Goal: Task Accomplishment & Management: Complete application form

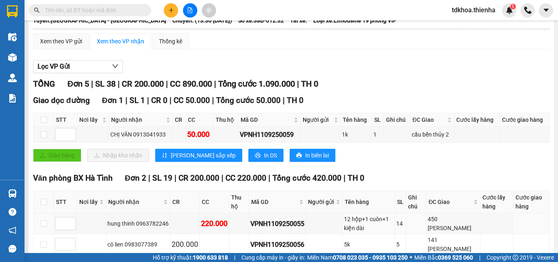
scroll to position [133, 0]
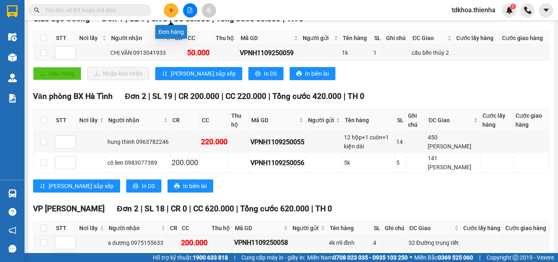
click at [173, 9] on icon "plus" at bounding box center [171, 10] width 6 height 6
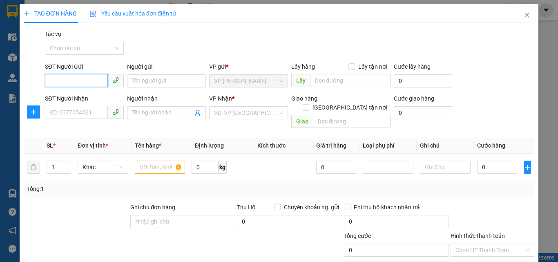
drag, startPoint x: 50, startPoint y: 87, endPoint x: 56, endPoint y: 84, distance: 6.6
click at [53, 86] on span at bounding box center [84, 80] width 79 height 13
type input "0972125446"
click at [66, 97] on div "0972125446 - kh" at bounding box center [83, 97] width 68 height 9
type input "kh"
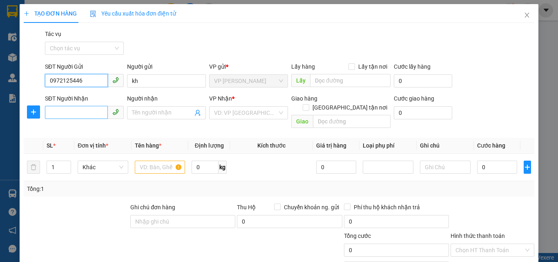
type input "0972125446"
click at [59, 113] on input "SĐT Người Nhận" at bounding box center [76, 112] width 63 height 13
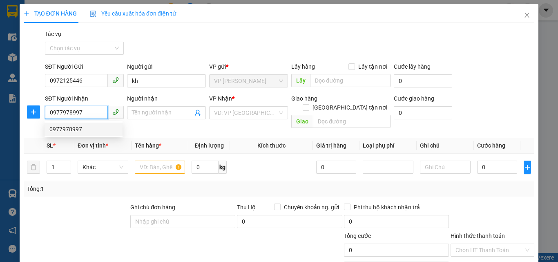
click at [68, 130] on div "0977978997" at bounding box center [83, 129] width 68 height 9
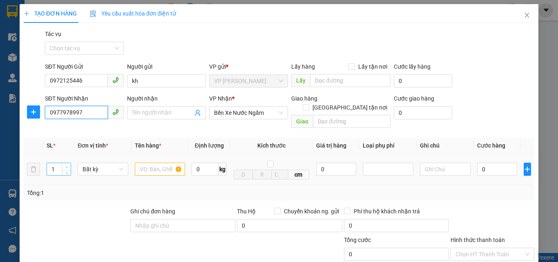
type input "0977978997"
click at [67, 165] on span "up" at bounding box center [66, 167] width 5 height 5
click at [67, 163] on span "Increase Value" at bounding box center [66, 166] width 9 height 7
type input "4"
click at [67, 163] on div "4" at bounding box center [59, 169] width 25 height 13
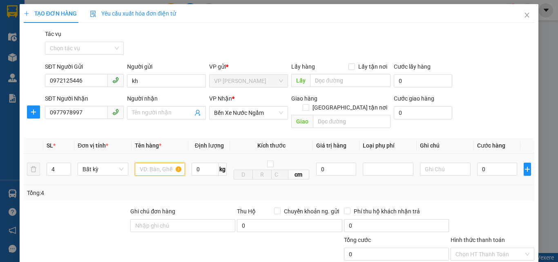
click at [155, 163] on input "text" at bounding box center [160, 169] width 51 height 13
type input "buoi"
click at [493, 163] on input "0" at bounding box center [497, 169] width 40 height 13
type input "3"
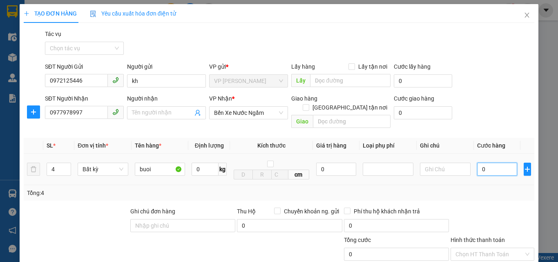
type input "3"
type input "32"
type input "320"
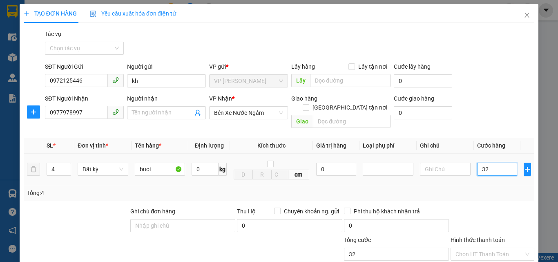
type input "320"
type input "3.200"
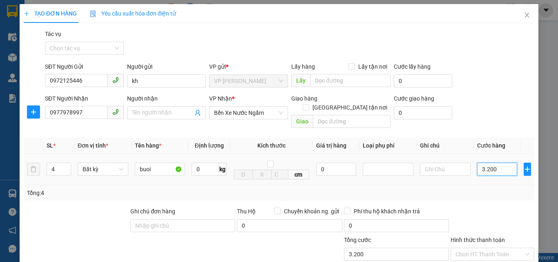
type input "32.000"
type input "320.000"
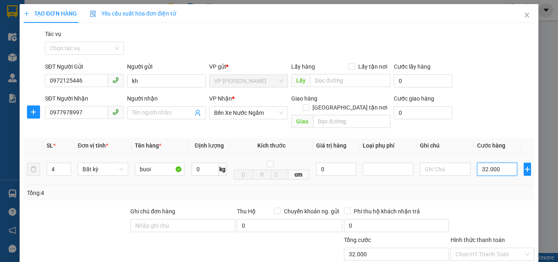
type input "320.000"
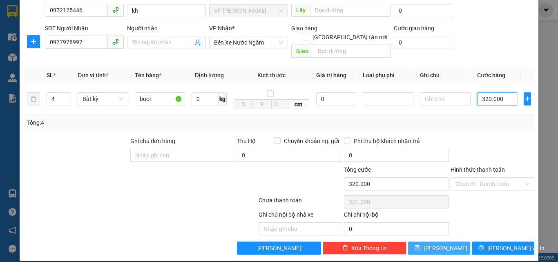
type input "320.000"
click at [444, 241] on button "Lưu" at bounding box center [439, 247] width 62 height 13
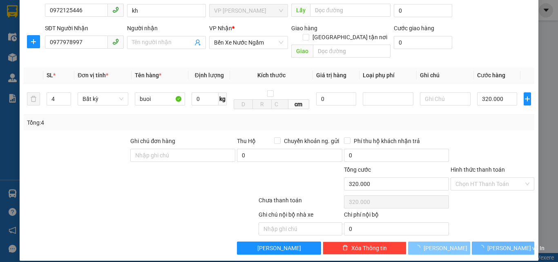
type input "1"
type input "0"
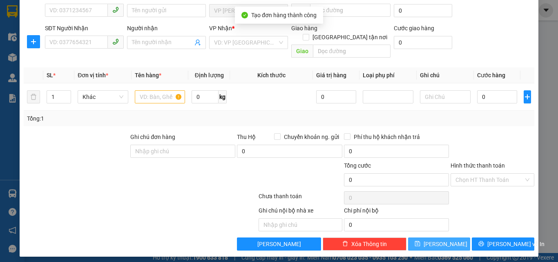
scroll to position [66, 0]
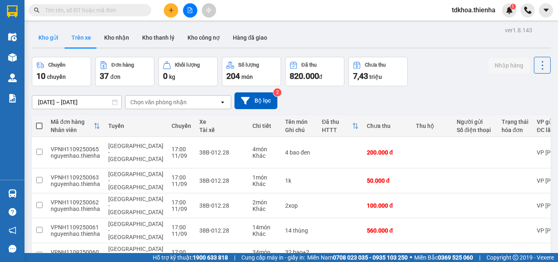
click at [53, 37] on button "Kho gửi" at bounding box center [48, 38] width 33 height 20
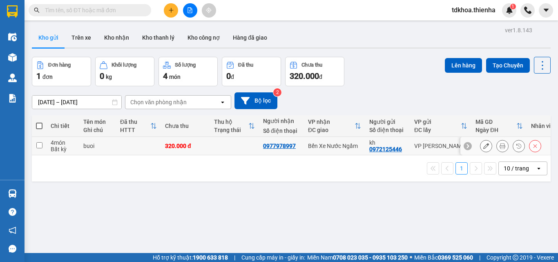
click at [36, 145] on input "checkbox" at bounding box center [39, 145] width 6 height 6
checkbox input "true"
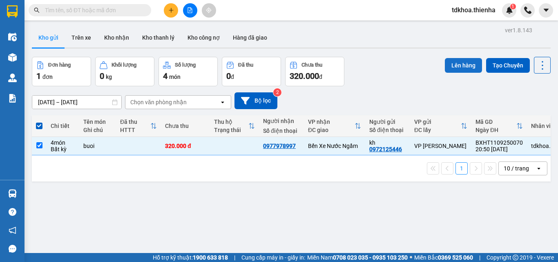
click at [466, 67] on button "Lên hàng" at bounding box center [463, 65] width 37 height 15
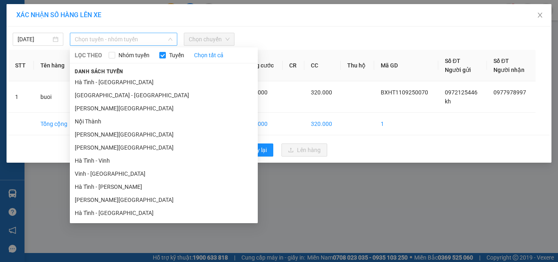
click at [158, 40] on span "Chọn tuyến - nhóm tuyến" at bounding box center [124, 39] width 98 height 12
click at [105, 82] on li "Hà Tĩnh - [GEOGRAPHIC_DATA]" at bounding box center [164, 82] width 188 height 13
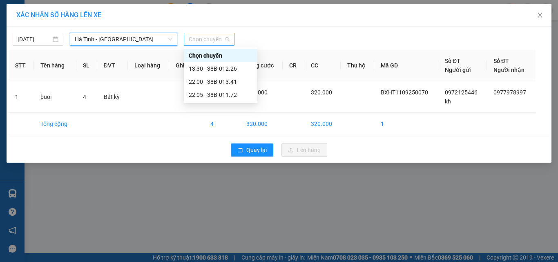
click at [209, 38] on span "Chọn chuyến" at bounding box center [209, 39] width 41 height 12
click at [215, 91] on div "22:05 - 38B-011.72" at bounding box center [221, 94] width 64 height 9
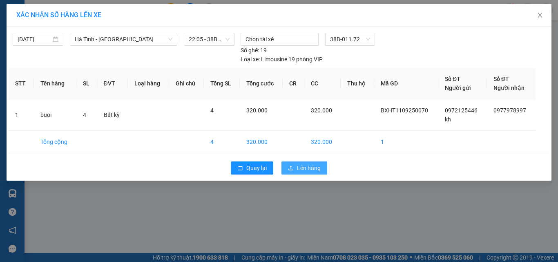
click at [288, 171] on button "Lên hàng" at bounding box center [304, 167] width 46 height 13
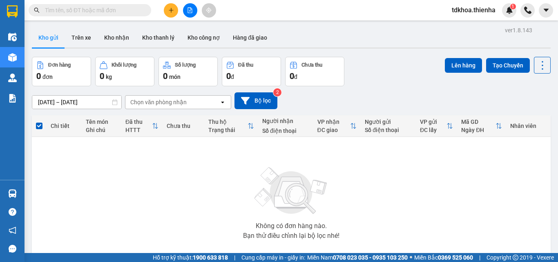
click at [192, 17] on button at bounding box center [190, 10] width 14 height 14
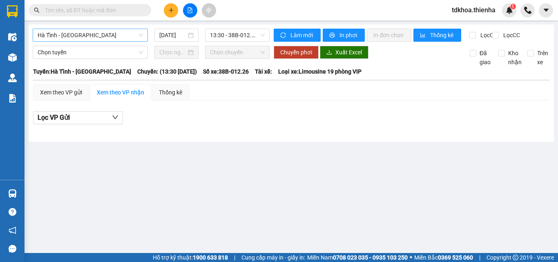
click at [103, 29] on span "Hà Tĩnh - [GEOGRAPHIC_DATA]" at bounding box center [90, 35] width 105 height 12
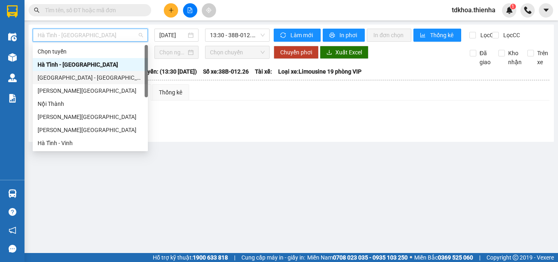
click at [47, 78] on div "[GEOGRAPHIC_DATA] - [GEOGRAPHIC_DATA]" at bounding box center [90, 77] width 105 height 9
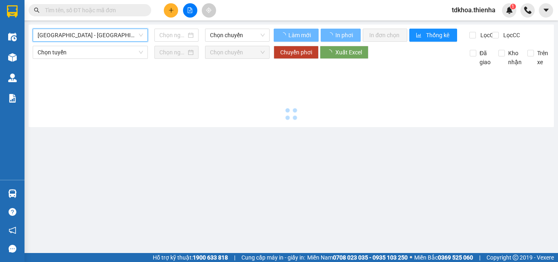
type input "[DATE]"
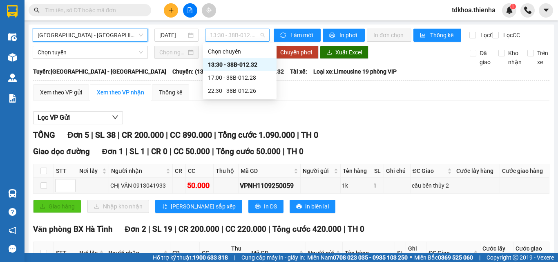
click at [246, 36] on span "13:30 - 38B-012.32" at bounding box center [237, 35] width 55 height 12
click at [125, 36] on span "[GEOGRAPHIC_DATA] - [GEOGRAPHIC_DATA]" at bounding box center [90, 35] width 105 height 12
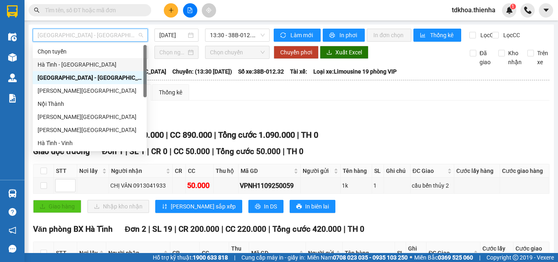
click at [63, 61] on div "Hà Tĩnh - [GEOGRAPHIC_DATA]" at bounding box center [90, 64] width 104 height 9
type input "[DATE]"
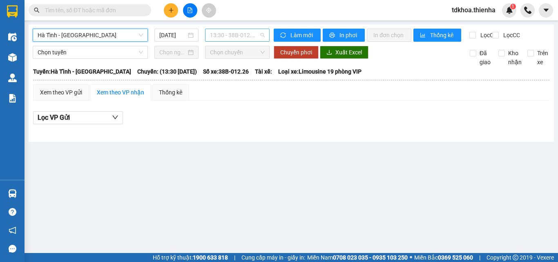
click at [205, 32] on div "13:30 - 38B-012.26" at bounding box center [237, 35] width 65 height 13
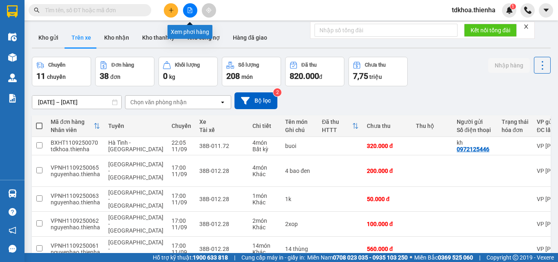
click at [189, 11] on icon "file-add" at bounding box center [190, 10] width 6 height 6
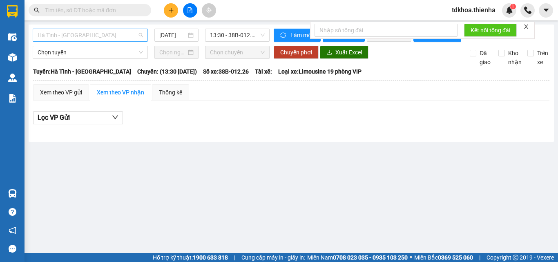
click at [83, 38] on span "Hà Tĩnh - [GEOGRAPHIC_DATA]" at bounding box center [90, 35] width 105 height 12
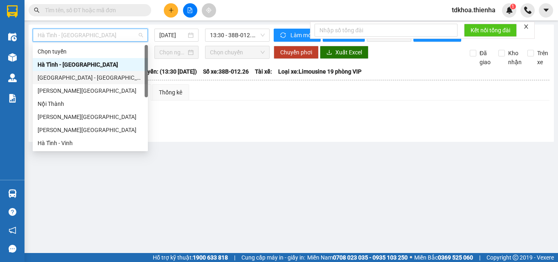
click at [45, 76] on div "[GEOGRAPHIC_DATA] - [GEOGRAPHIC_DATA]" at bounding box center [90, 77] width 105 height 9
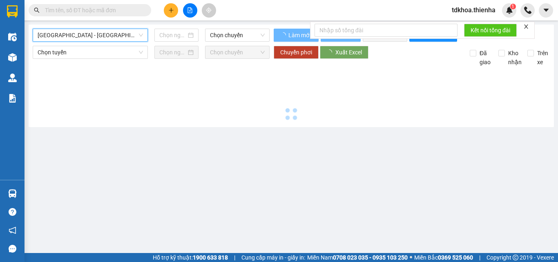
type input "[DATE]"
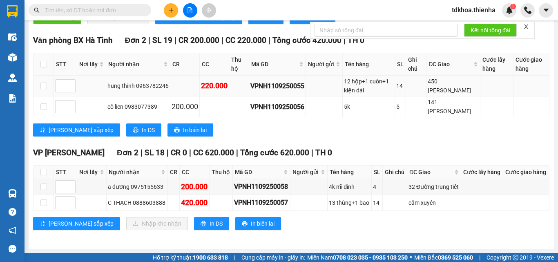
scroll to position [174, 0]
